Goal: Find specific page/section: Find specific page/section

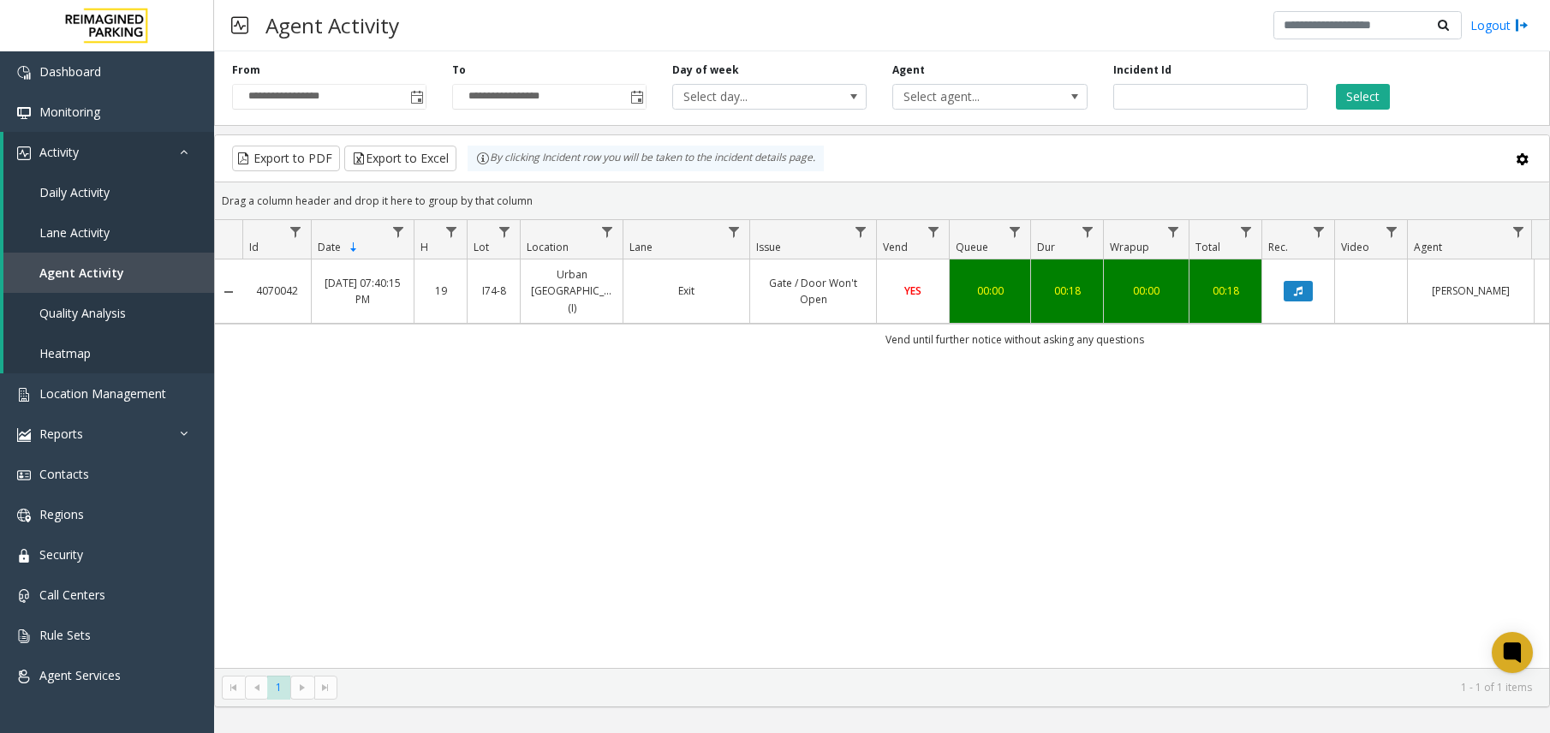
click at [81, 406] on bs-modal-backdrop at bounding box center [775, 366] width 1550 height 733
click at [94, 406] on link "Location Management" at bounding box center [107, 393] width 214 height 40
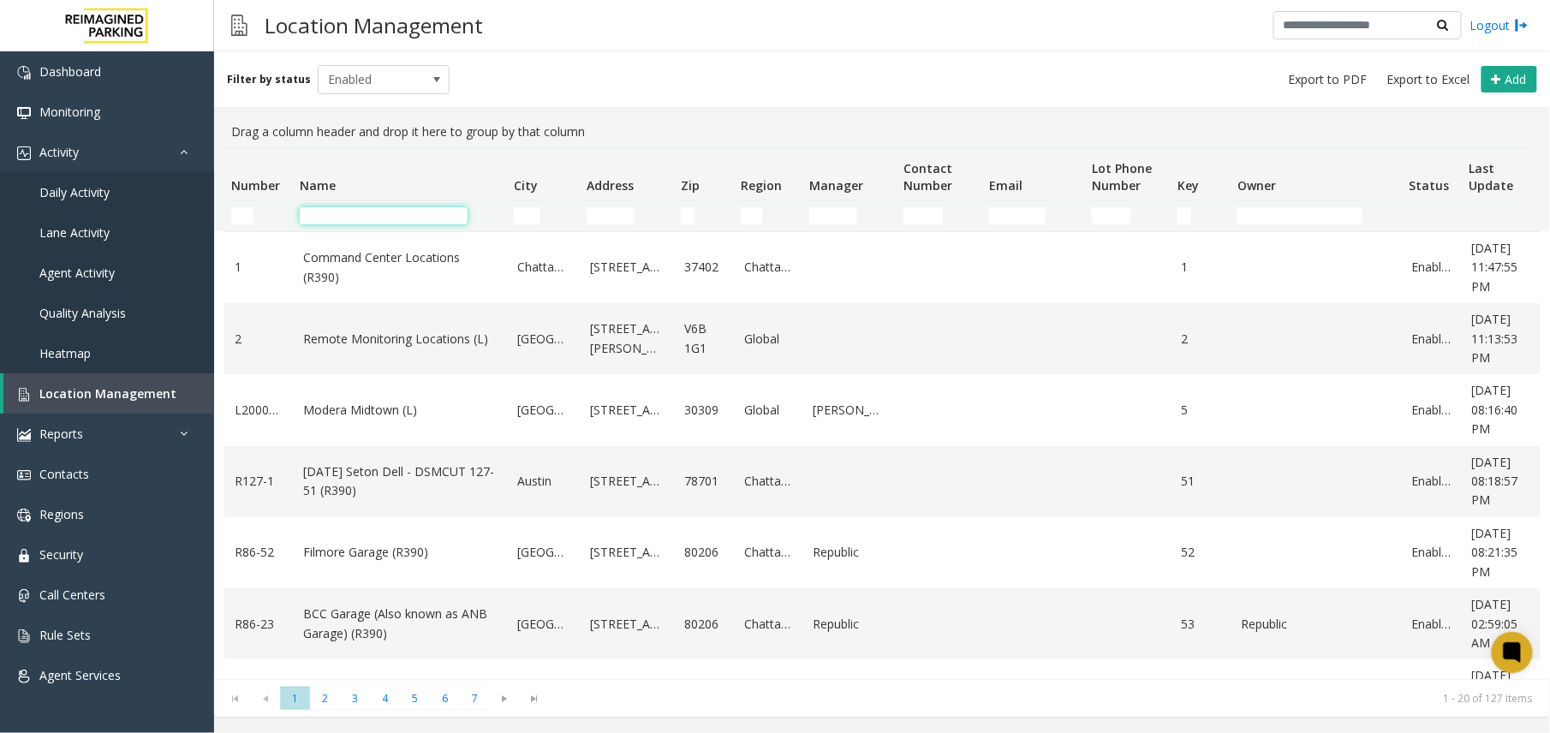
click at [395, 210] on input "Name Filter" at bounding box center [384, 215] width 168 height 17
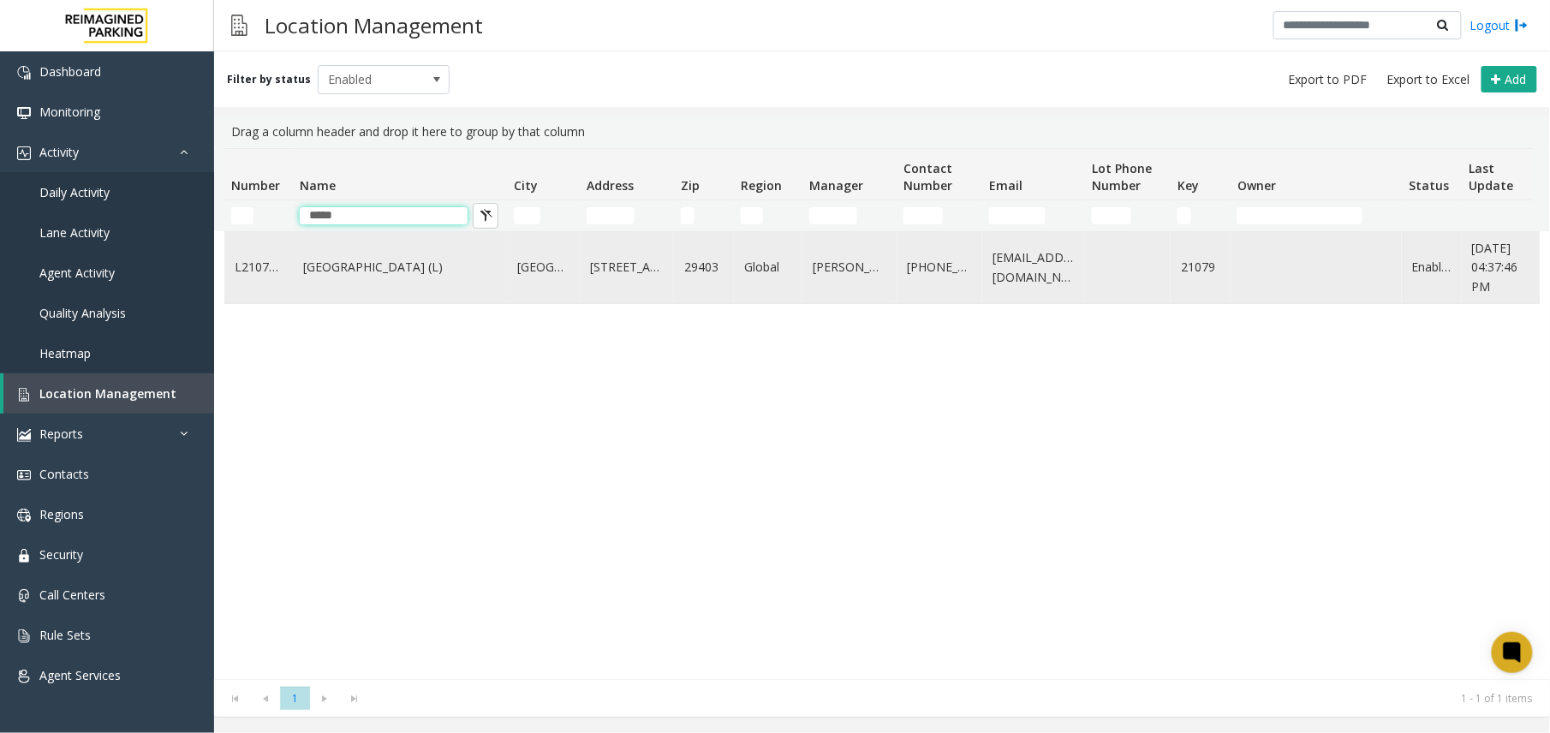
type input "*****"
click at [344, 281] on td "[GEOGRAPHIC_DATA] (L)" at bounding box center [400, 267] width 214 height 71
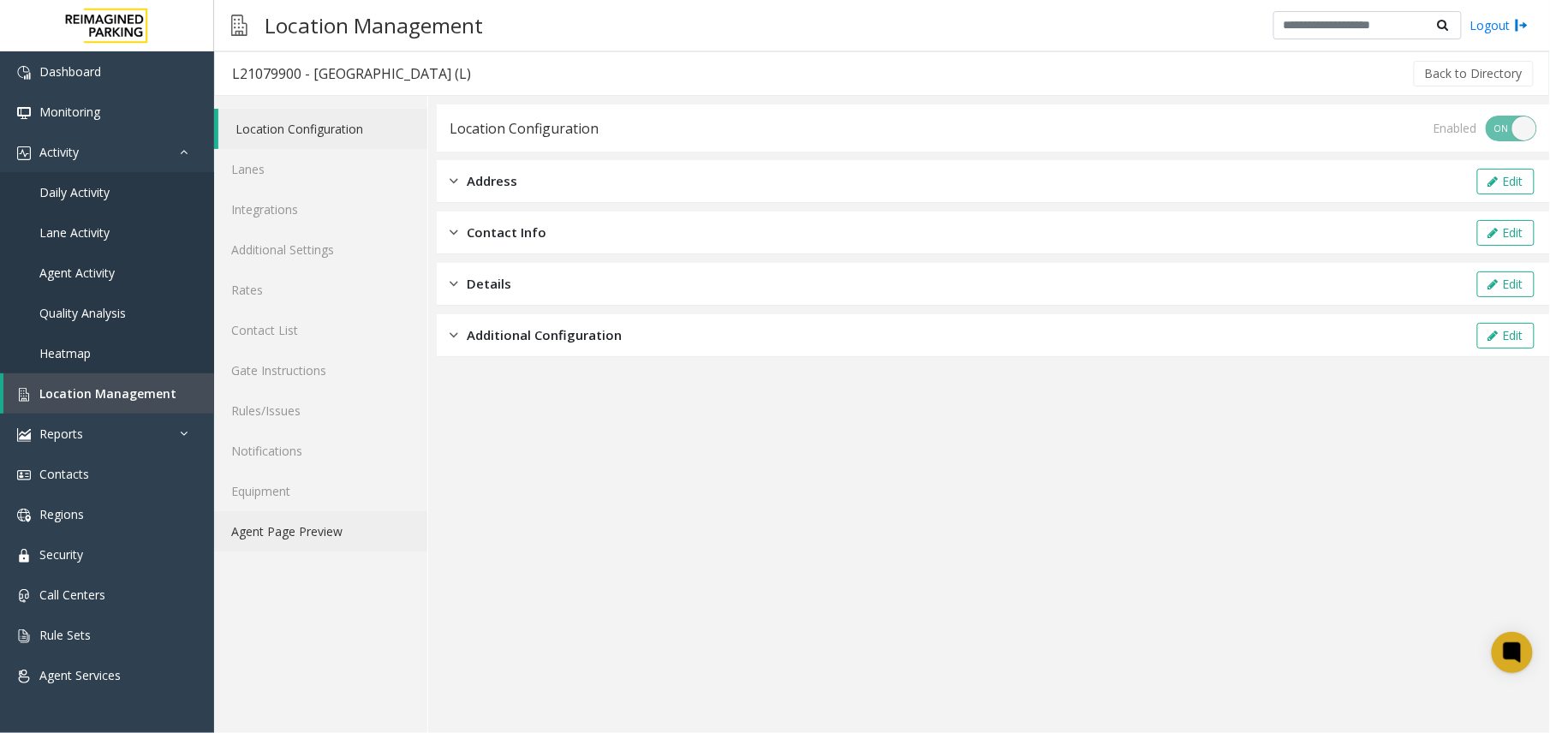
click at [337, 538] on link "Agent Page Preview" at bounding box center [320, 531] width 213 height 40
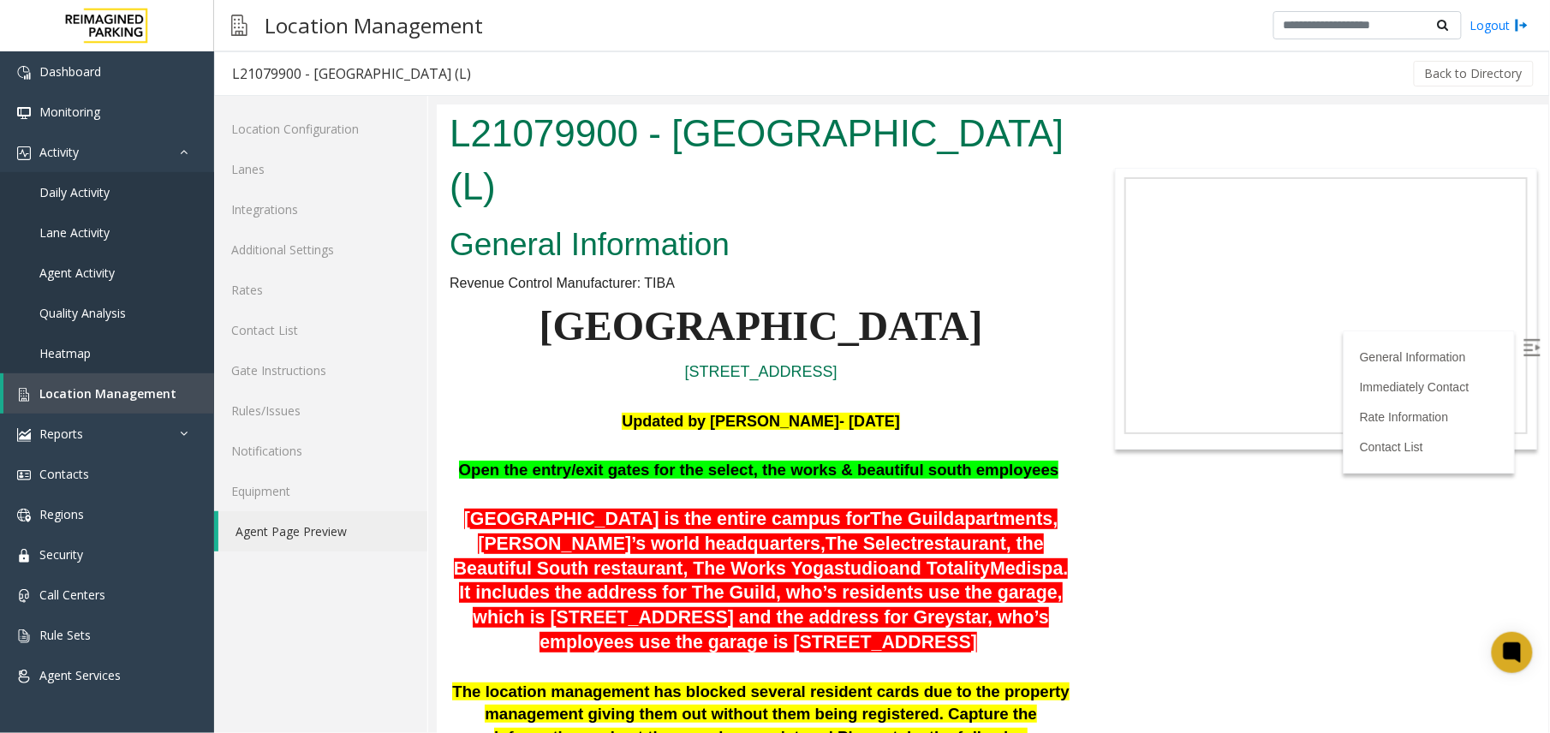
click at [699, 551] on p "[GEOGRAPHIC_DATA] is the entire campus for The Guild apartments, Greystar’s wor…" at bounding box center [760, 581] width 623 height 148
